Goal: Task Accomplishment & Management: Manage account settings

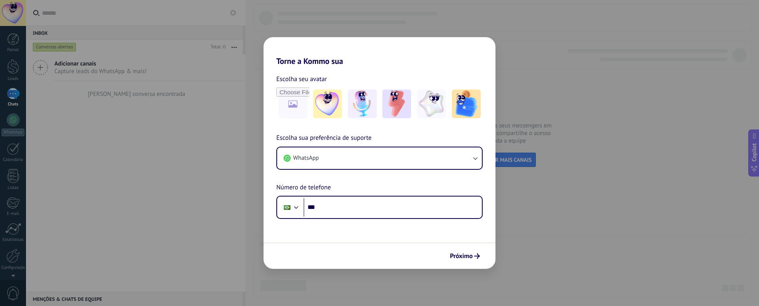
click at [562, 102] on div "Torne a Kommo sua Escolha seu avatar Escolha sua preferência de suporte WhatsAp…" at bounding box center [379, 153] width 759 height 306
click at [291, 98] on input "file" at bounding box center [292, 103] width 31 height 31
type input "**********"
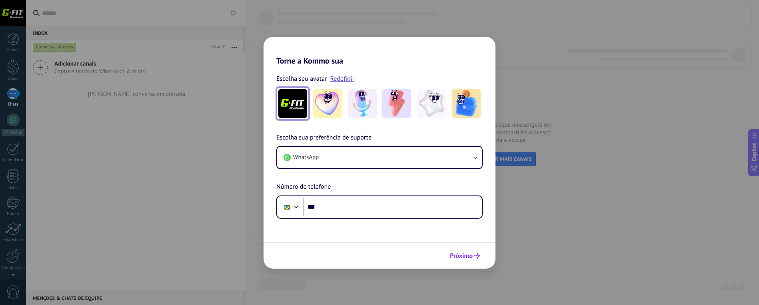
click at [457, 254] on span "Próximo" at bounding box center [461, 256] width 23 height 6
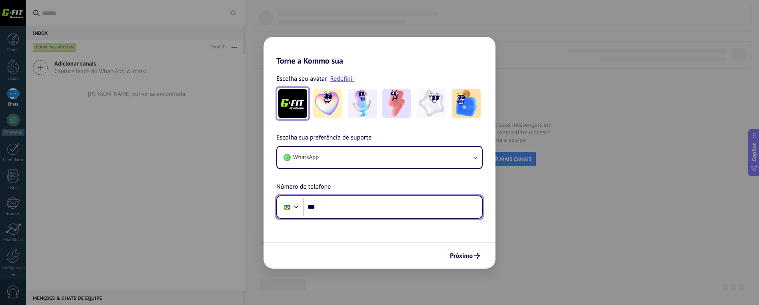
click at [348, 213] on input "***" at bounding box center [393, 207] width 178 height 18
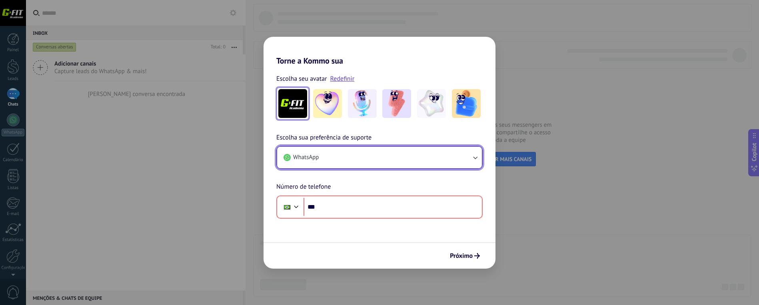
click at [351, 157] on button "WhatsApp" at bounding box center [379, 158] width 205 height 22
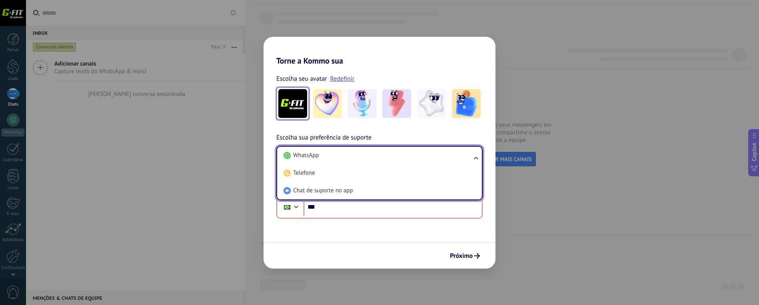
click at [398, 134] on div "Escolha sua preferência de suporte WhatsApp WhatsApp Telefone Chat de suporte n…" at bounding box center [380, 176] width 232 height 86
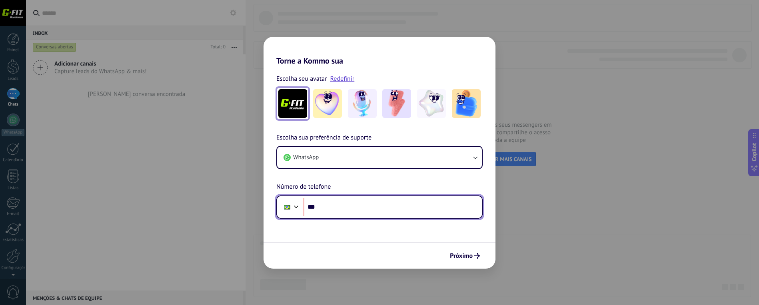
click at [349, 212] on input "***" at bounding box center [393, 207] width 178 height 18
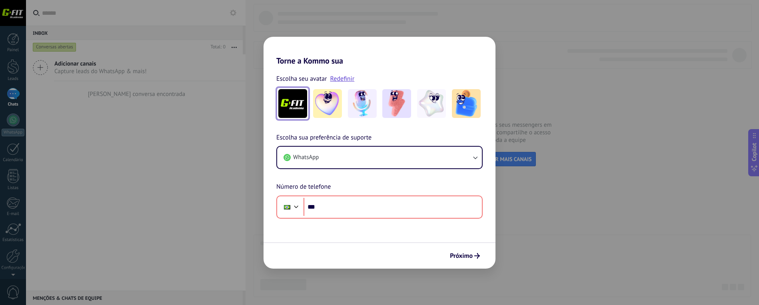
click at [487, 228] on form "Escolha seu avatar Redefinir Escolha sua preferência de suporte WhatsApp Número…" at bounding box center [380, 167] width 232 height 203
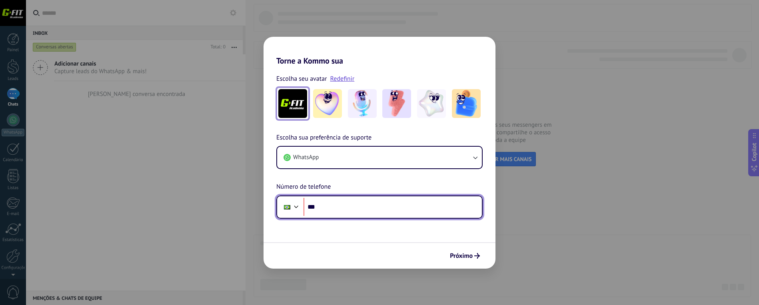
click at [368, 205] on input "***" at bounding box center [393, 207] width 178 height 18
click at [365, 210] on input "********" at bounding box center [393, 207] width 178 height 18
click at [383, 209] on input "**********" at bounding box center [393, 207] width 178 height 18
type input "**********"
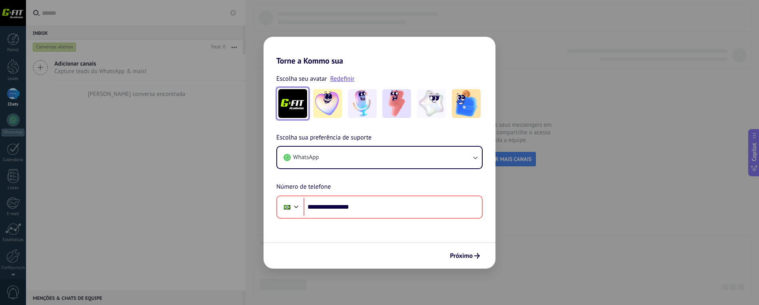
click at [396, 228] on form "**********" at bounding box center [380, 167] width 232 height 203
click at [455, 154] on button "WhatsApp" at bounding box center [379, 158] width 205 height 22
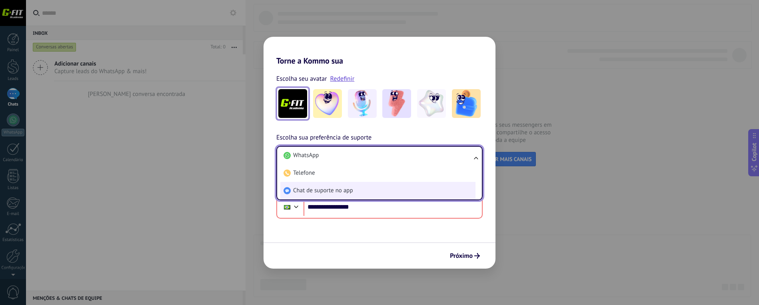
click at [310, 190] on span "Chat de suporte no app" at bounding box center [323, 191] width 60 height 8
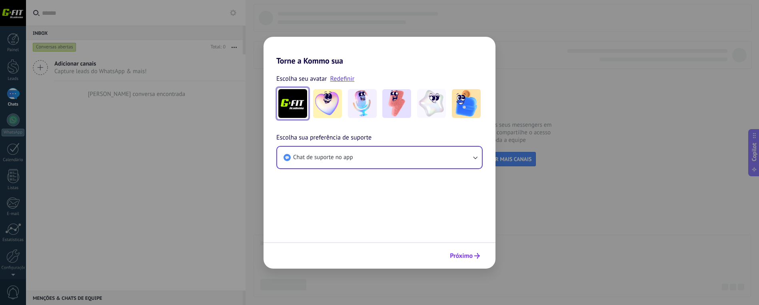
click at [468, 257] on span "Próximo" at bounding box center [461, 256] width 23 height 6
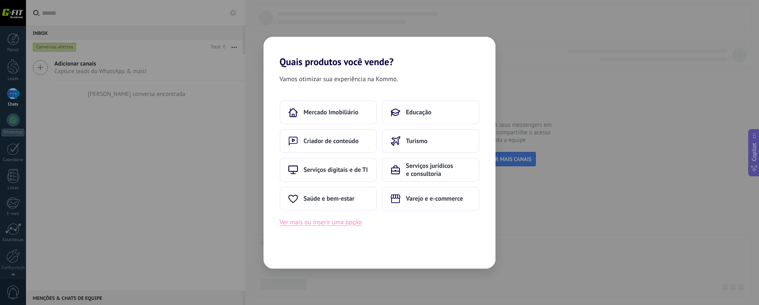
click at [319, 224] on button "Ver mais ou inserir uma opção" at bounding box center [321, 222] width 82 height 10
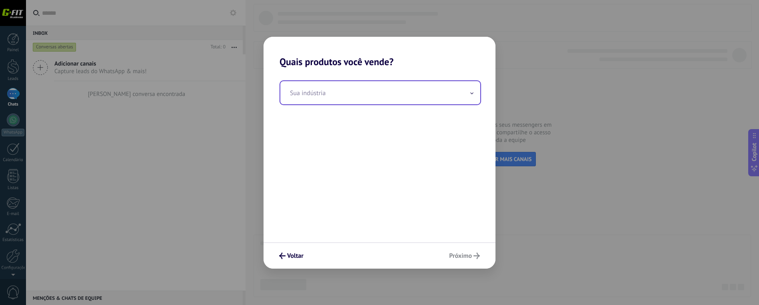
click at [344, 92] on input "text" at bounding box center [380, 92] width 200 height 23
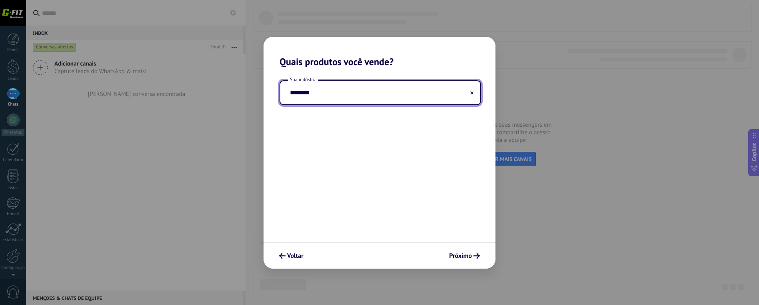
type input "********"
click at [290, 253] on span "Voltar" at bounding box center [295, 256] width 16 height 6
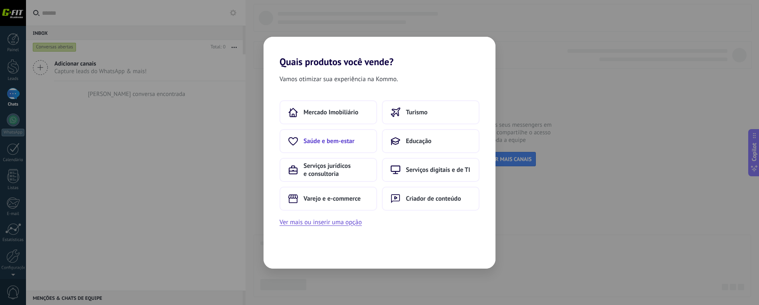
click at [331, 144] on span "Saúde e bem-estar" at bounding box center [329, 141] width 51 height 8
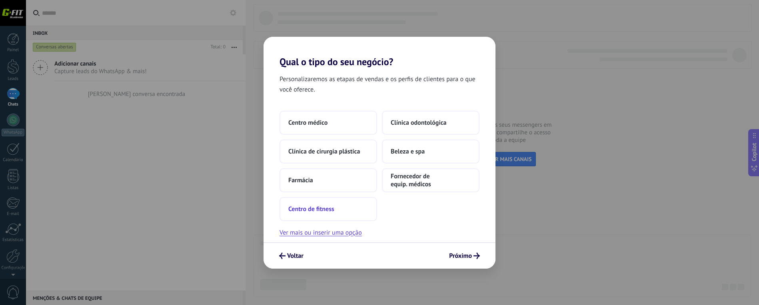
click at [320, 209] on span "Centro de fitness" at bounding box center [311, 209] width 46 height 8
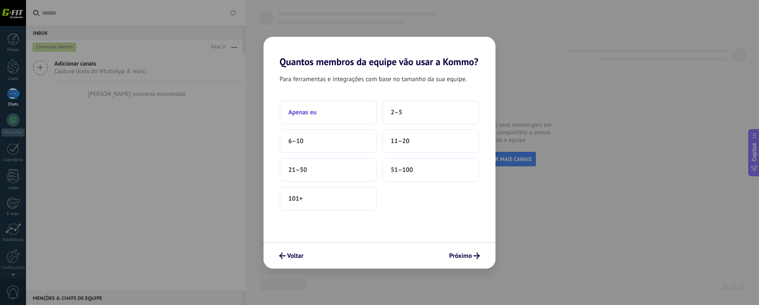
click at [320, 110] on button "Apenas eu" at bounding box center [329, 112] width 98 height 24
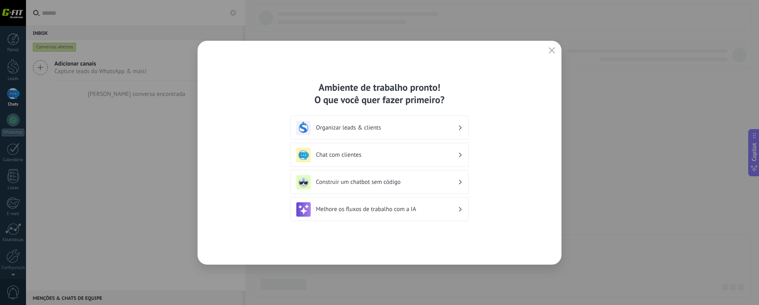
click at [508, 212] on div "Ambiente de trabalho pronto! O que você quer fazer primeiro? Organizar leads & …" at bounding box center [380, 153] width 364 height 224
click at [344, 126] on h3 "Organizar leads & clients" at bounding box center [387, 128] width 142 height 8
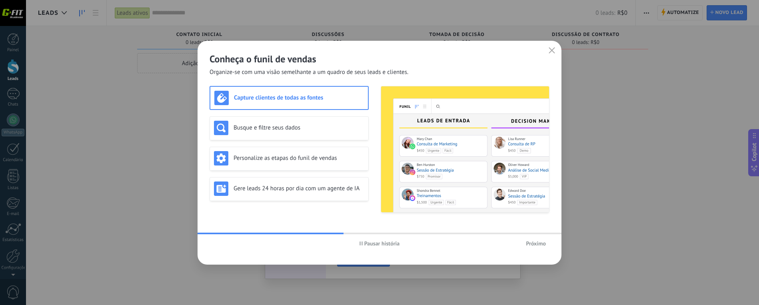
click at [543, 242] on span "Próximo" at bounding box center [536, 244] width 20 height 6
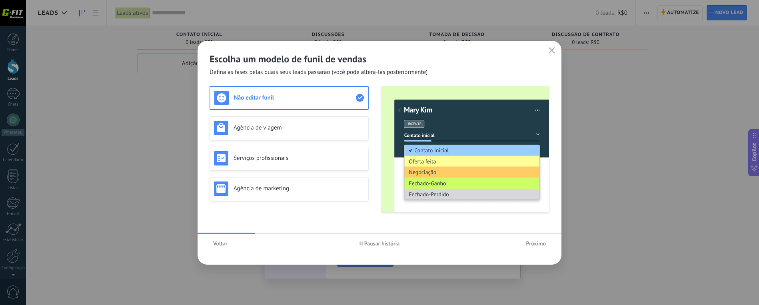
click at [222, 243] on span "Voltar" at bounding box center [220, 244] width 14 height 6
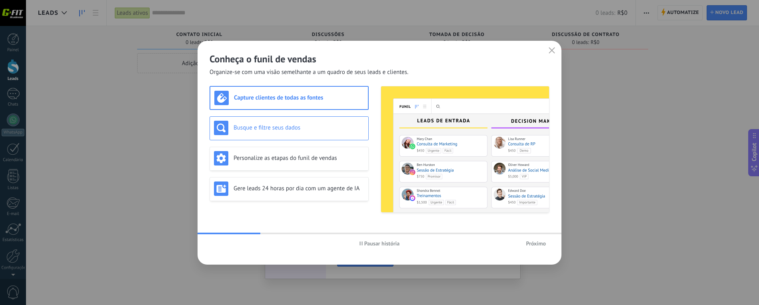
click at [320, 128] on h3 "Busque e filtre seus dados" at bounding box center [299, 128] width 131 height 8
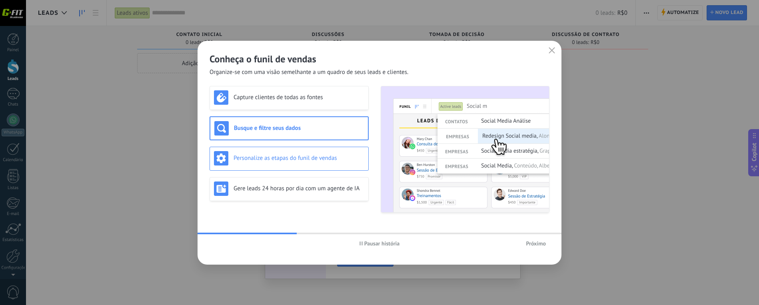
click at [313, 162] on h3 "Personalize as etapas do funil de vendas" at bounding box center [299, 158] width 131 height 8
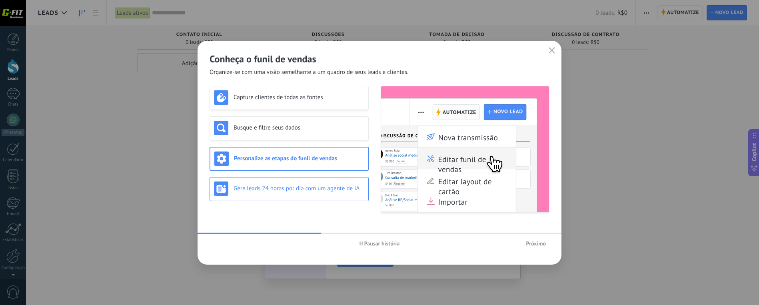
click at [306, 192] on h3 "Gere leads 24 horas por dia com um agente de IA" at bounding box center [299, 189] width 131 height 8
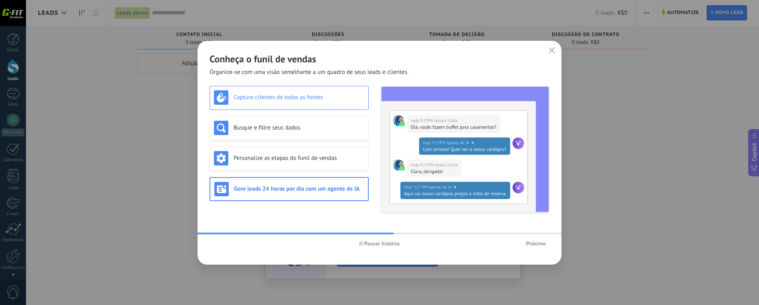
click at [281, 98] on h3 "Capture clientes de todas as fontes" at bounding box center [299, 98] width 131 height 8
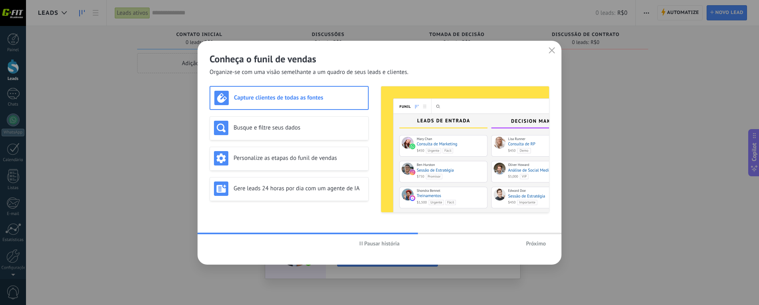
click at [540, 245] on span "Próximo" at bounding box center [536, 244] width 20 height 6
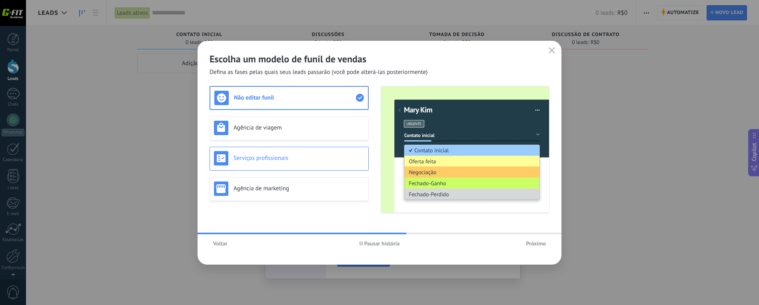
click at [286, 155] on h3 "Serviços profissionais" at bounding box center [299, 158] width 131 height 8
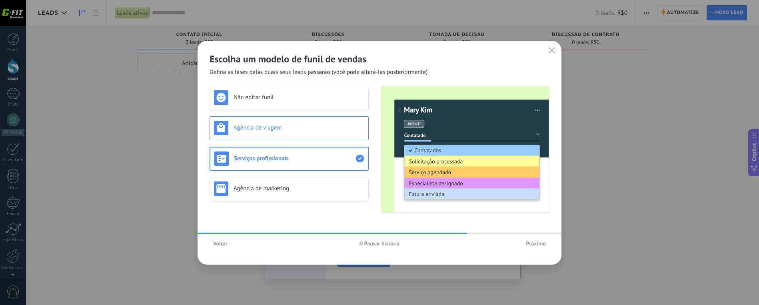
click at [286, 130] on h3 "Agência de viagem" at bounding box center [299, 128] width 131 height 8
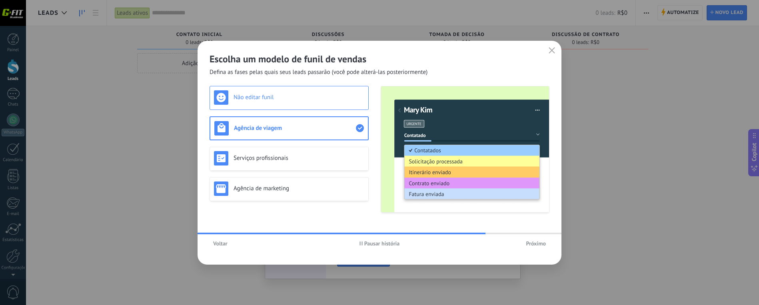
click at [289, 100] on h3 "Não editar funil" at bounding box center [299, 98] width 131 height 8
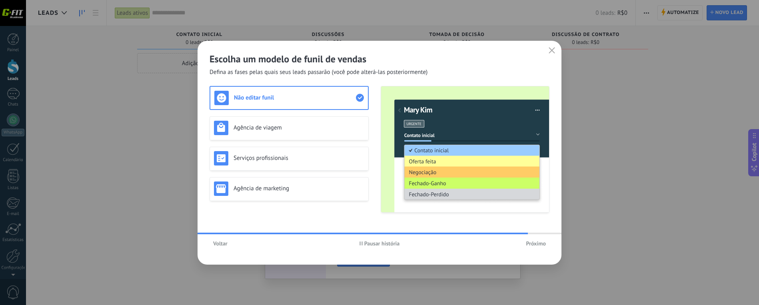
click at [539, 244] on span "Próximo" at bounding box center [536, 244] width 20 height 6
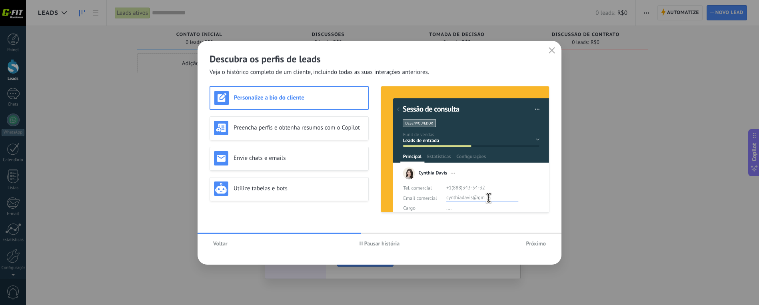
click at [540, 244] on span "Próximo" at bounding box center [536, 244] width 20 height 6
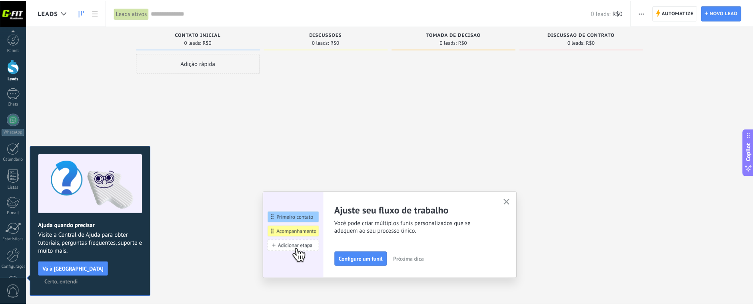
scroll to position [28, 0]
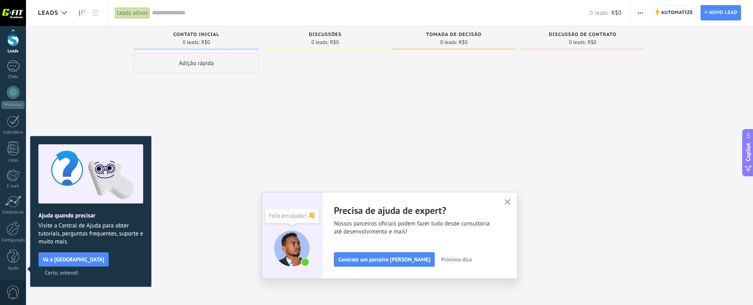
click at [558, 234] on div at bounding box center [582, 153] width 125 height 201
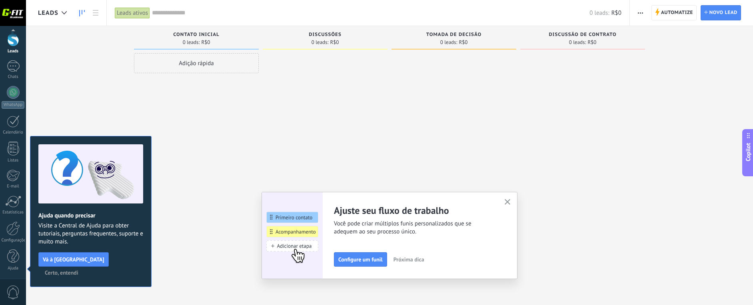
click at [509, 200] on icon "button" at bounding box center [508, 202] width 6 height 6
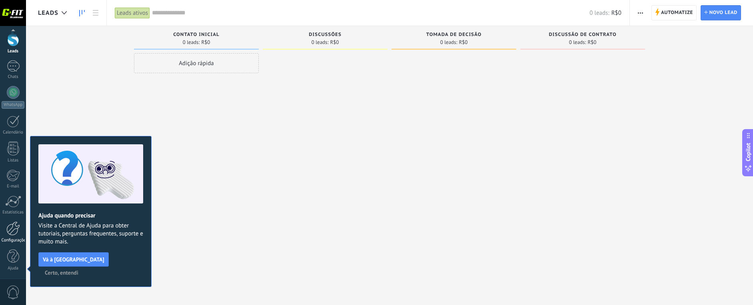
click at [12, 231] on div at bounding box center [13, 229] width 14 height 14
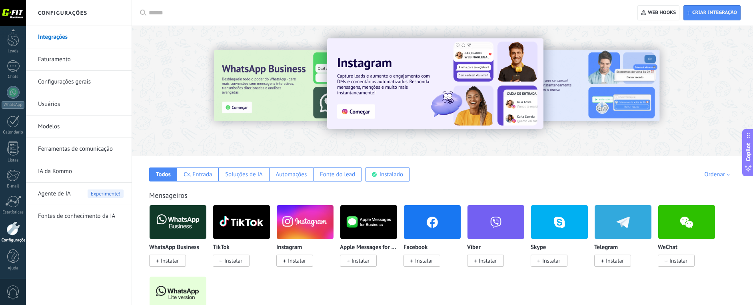
click at [64, 76] on link "Configurações gerais" at bounding box center [81, 82] width 86 height 22
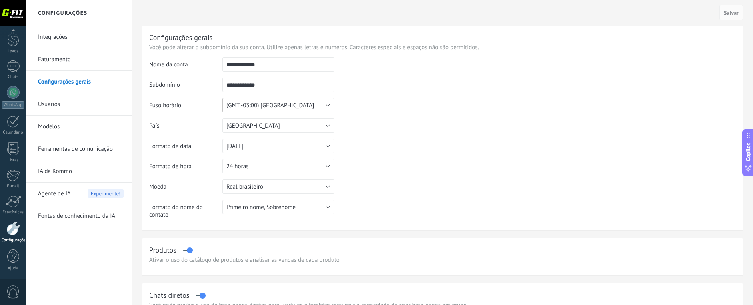
click at [307, 108] on button "(GMT -03:00) [GEOGRAPHIC_DATA]" at bounding box center [278, 105] width 112 height 14
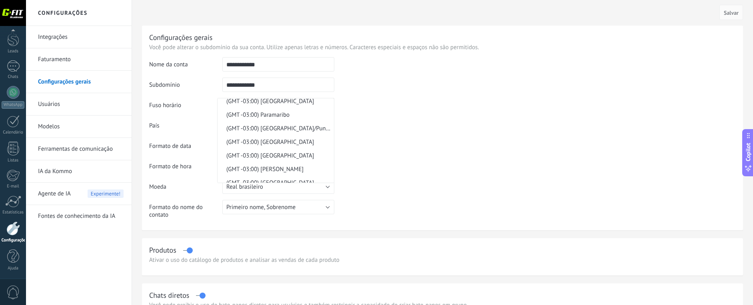
scroll to position [4001, 0]
click at [285, 142] on span "(GMT -03:00) [GEOGRAPHIC_DATA]" at bounding box center [275, 143] width 114 height 8
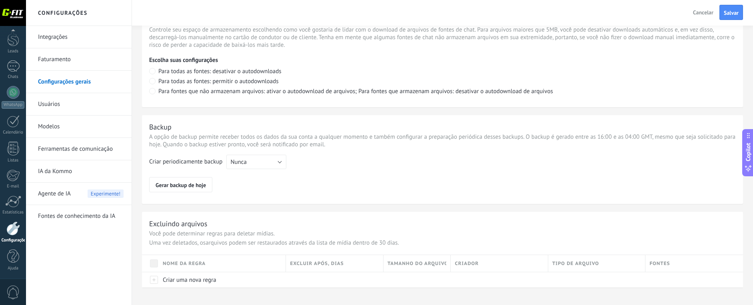
scroll to position [568, 0]
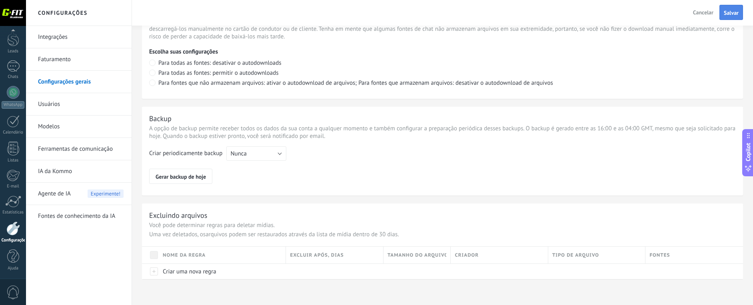
click at [723, 11] on button "Salvar" at bounding box center [731, 12] width 24 height 15
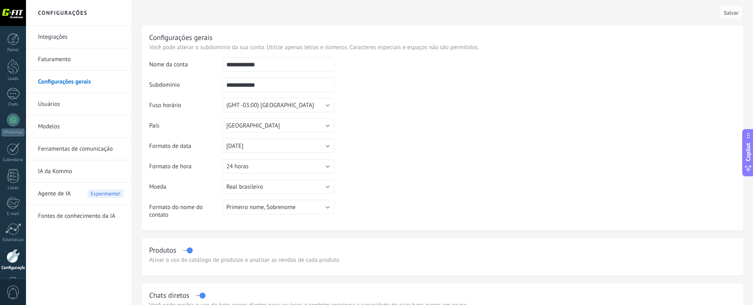
click at [49, 105] on link "Usuários" at bounding box center [81, 104] width 86 height 22
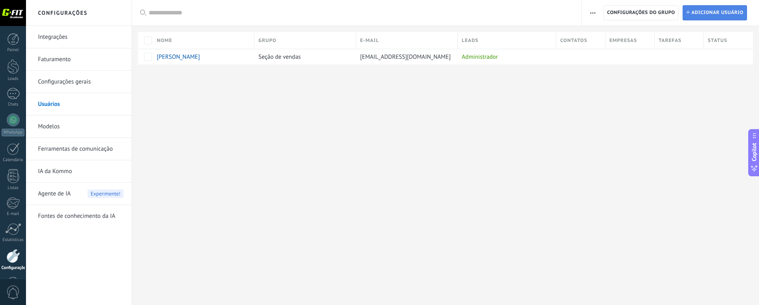
click at [714, 14] on span "Adicionar usuário" at bounding box center [717, 13] width 52 height 14
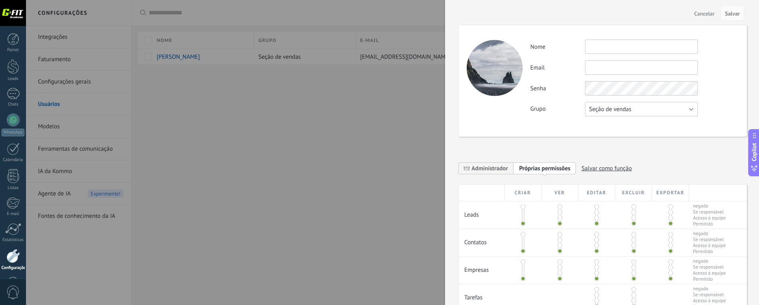
click at [647, 108] on button "Seção de vendas" at bounding box center [641, 109] width 113 height 14
click at [647, 127] on li "Usuários gratuitos" at bounding box center [638, 123] width 117 height 14
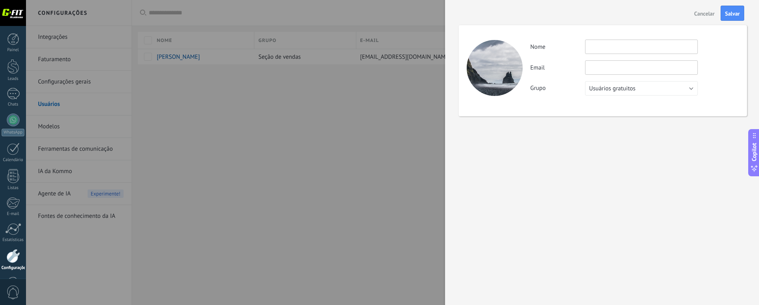
click at [611, 49] on input "text" at bounding box center [641, 47] width 113 height 14
type input "**"
click at [627, 65] on input "text" at bounding box center [641, 67] width 113 height 14
drag, startPoint x: 571, startPoint y: 171, endPoint x: 573, endPoint y: 166, distance: 5.2
click at [571, 171] on div "**********" at bounding box center [602, 152] width 314 height 305
